Goal: Task Accomplishment & Management: Manage account settings

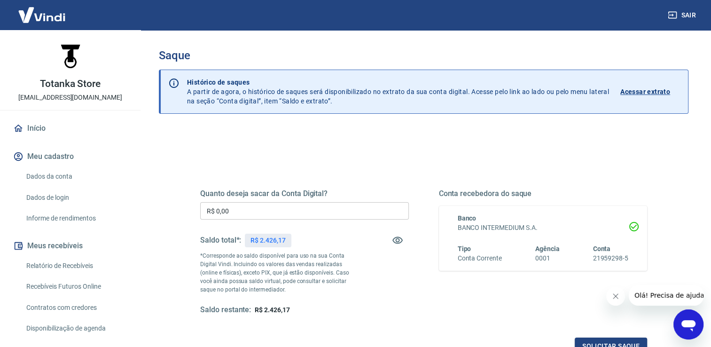
click at [47, 21] on img at bounding box center [41, 14] width 61 height 29
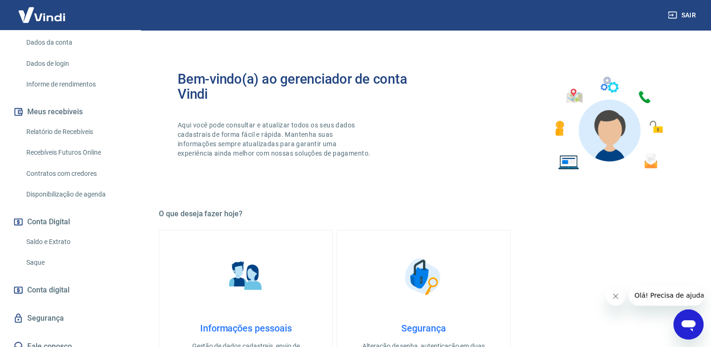
scroll to position [143, 0]
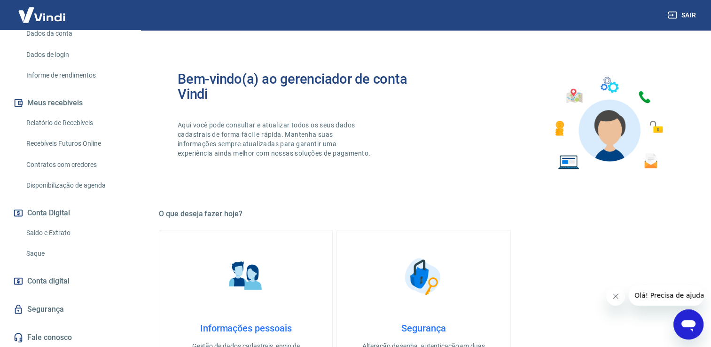
click at [53, 230] on link "Saldo e Extrato" at bounding box center [76, 232] width 107 height 19
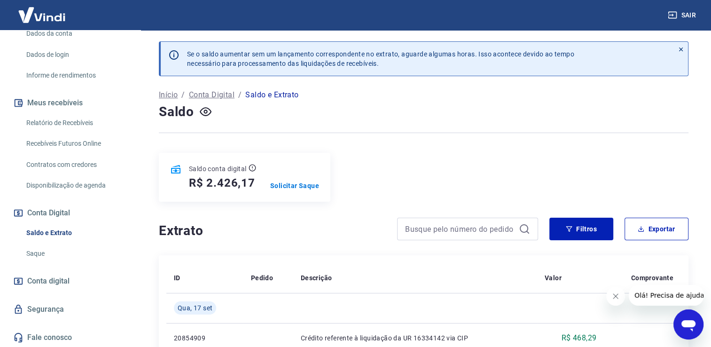
click at [290, 191] on div "Saldo conta digital R$ 2.426,17 Solicitar Saque" at bounding box center [245, 177] width 172 height 49
click at [288, 187] on p "Solicitar Saque" at bounding box center [294, 185] width 49 height 9
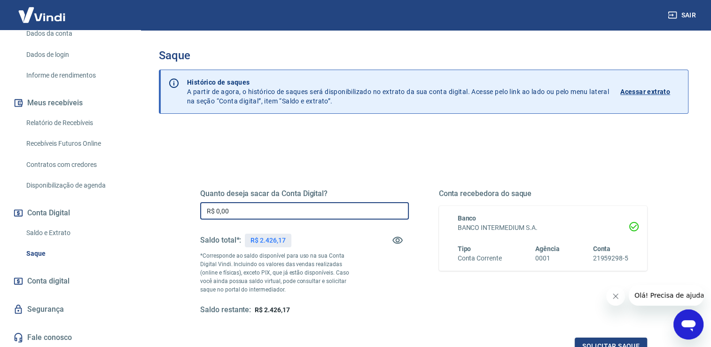
click at [297, 208] on input "R$ 0,00" at bounding box center [304, 210] width 209 height 17
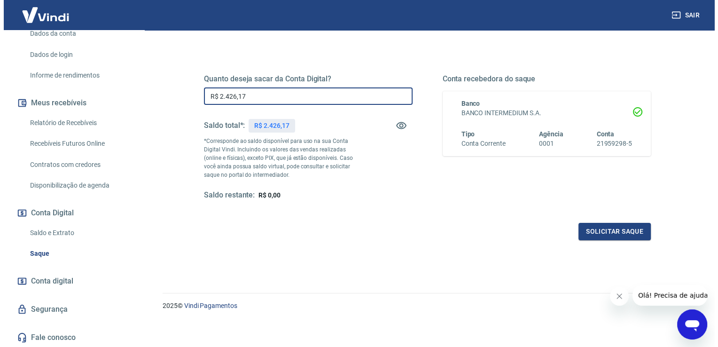
scroll to position [117, 0]
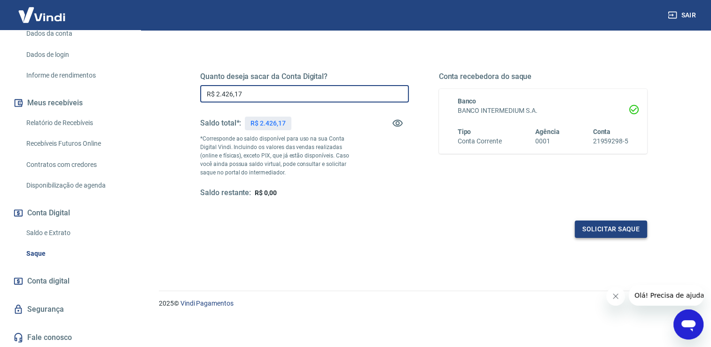
type input "R$ 2.426,17"
click at [624, 222] on button "Solicitar saque" at bounding box center [611, 228] width 72 height 17
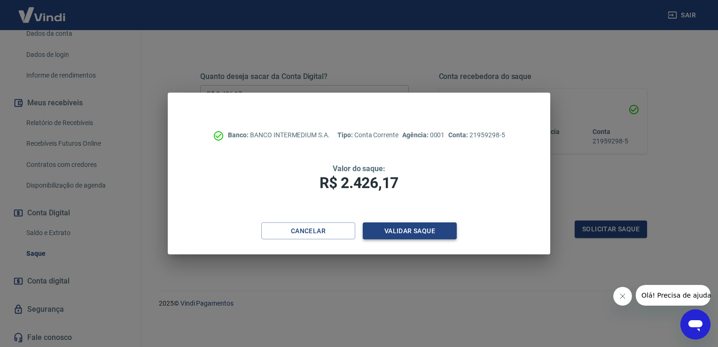
click at [435, 239] on button "Validar saque" at bounding box center [410, 230] width 94 height 17
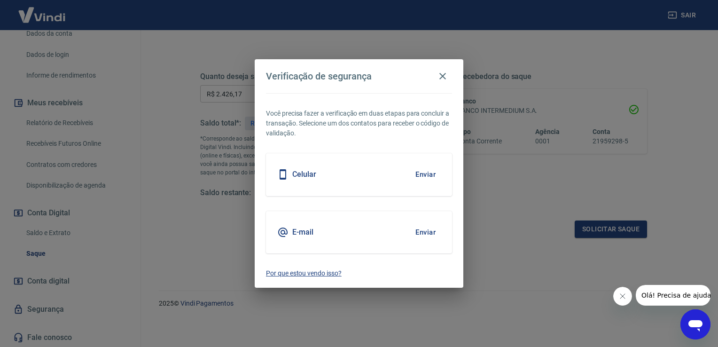
click at [331, 274] on p "Por que estou vendo isso?" at bounding box center [359, 273] width 186 height 10
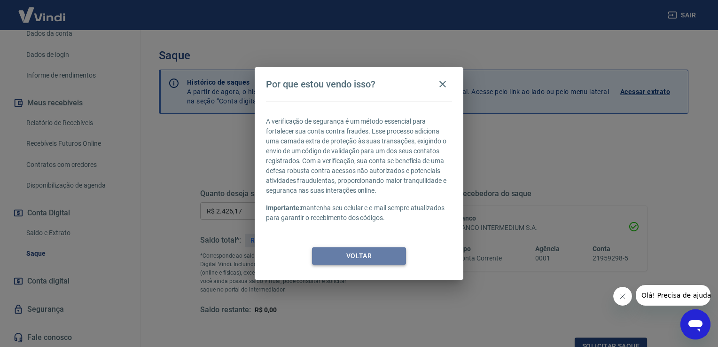
click at [392, 257] on button "Voltar" at bounding box center [359, 255] width 94 height 17
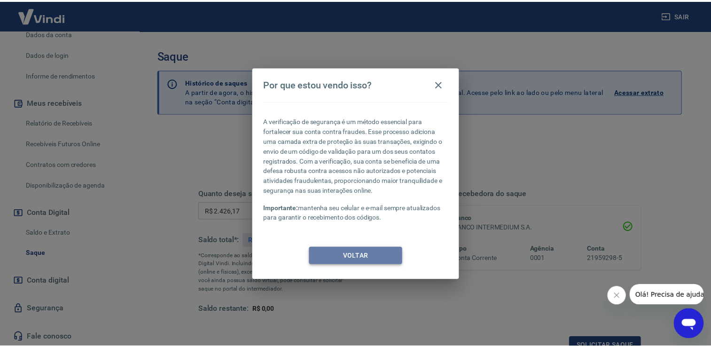
scroll to position [8, 0]
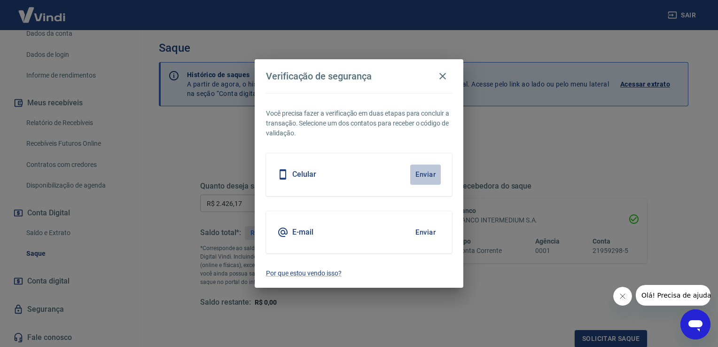
click at [425, 171] on button "Enviar" at bounding box center [425, 175] width 31 height 20
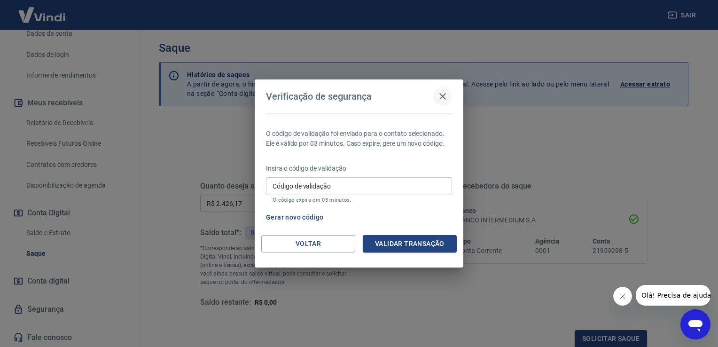
click at [443, 94] on icon "button" at bounding box center [442, 96] width 11 height 11
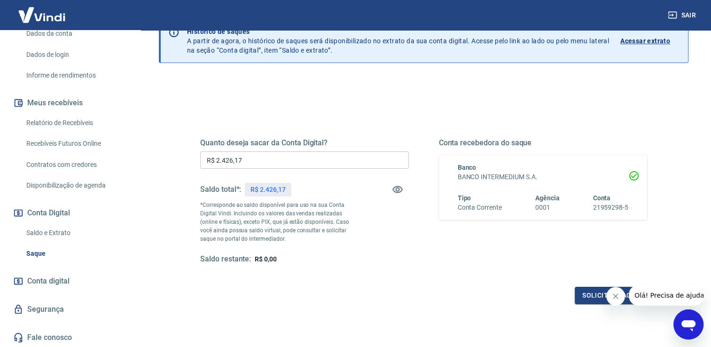
scroll to position [117, 0]
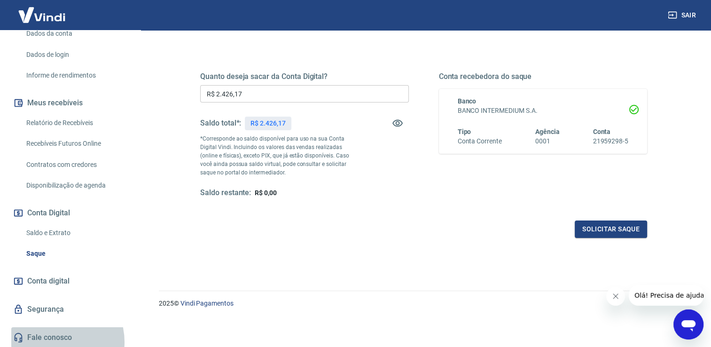
click at [53, 341] on link "Fale conosco" at bounding box center [70, 337] width 118 height 21
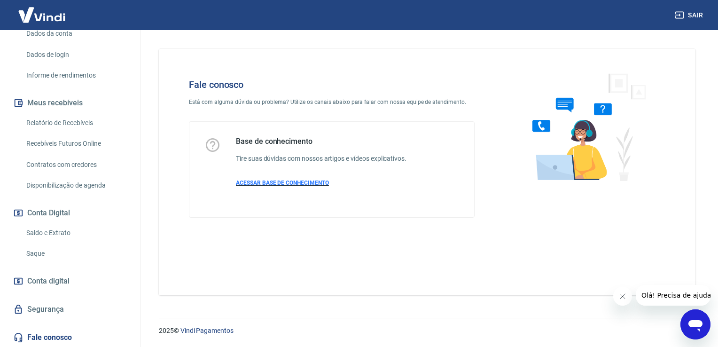
click at [282, 180] on span "ACESSAR BASE DE CONHECIMENTO" at bounding box center [282, 183] width 93 height 7
